Goal: Information Seeking & Learning: Find specific fact

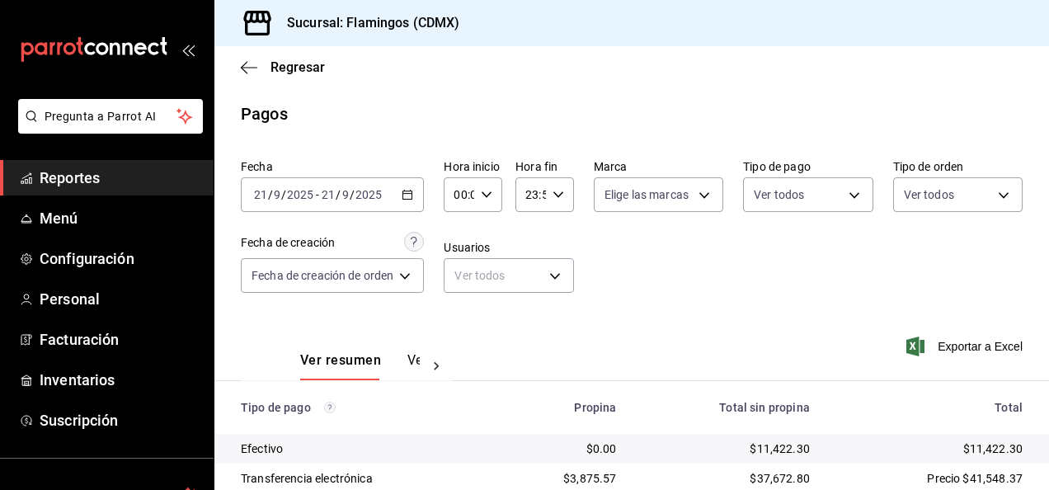
scroll to position [148, 0]
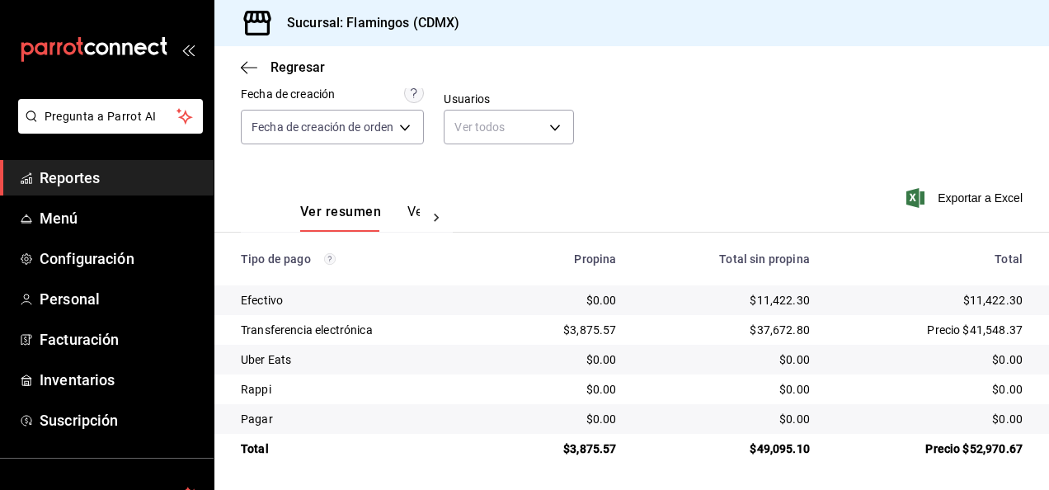
click at [770, 296] on div "$11,422.30" at bounding box center [725, 300] width 167 height 16
copy div "11,422.30"
click at [596, 327] on div "$3,875.57" at bounding box center [564, 330] width 106 height 16
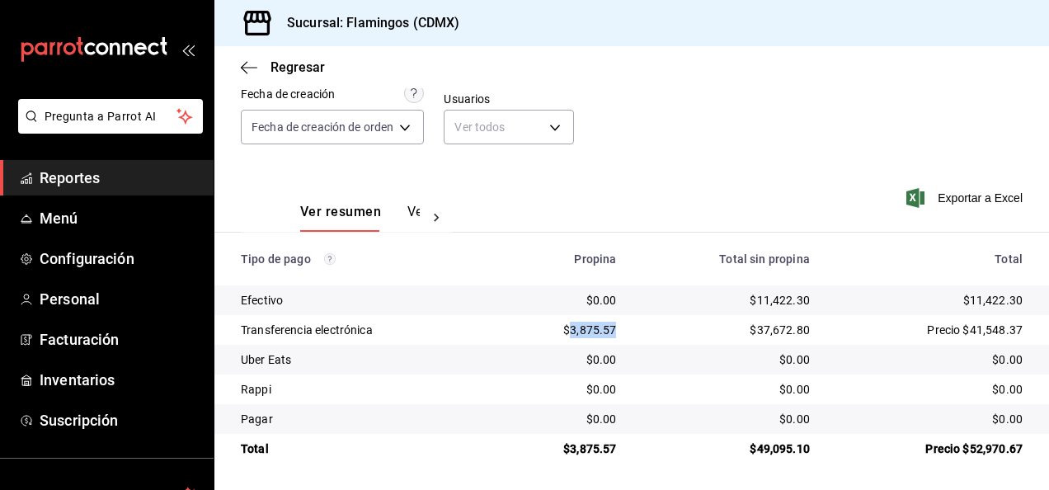
copy div "3,875.57"
click at [901, 264] on div "Total" at bounding box center [929, 258] width 186 height 13
